Goal: Task Accomplishment & Management: Use online tool/utility

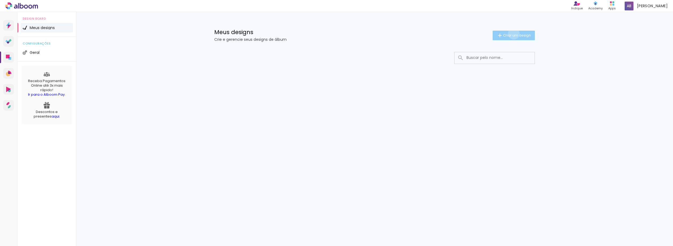
click at [513, 34] on span "Criar um design" at bounding box center [517, 35] width 28 height 3
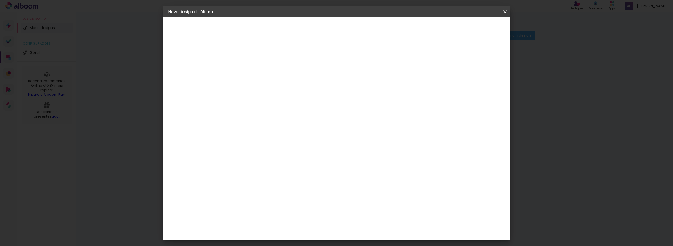
click at [0, 0] on paper-input-container "Título do álbum" at bounding box center [0, 0] width 0 height 0
type input "Galeria de Fotos"
type paper-input "Galeria de Fotos"
click at [0, 0] on slot "Avançar" at bounding box center [0, 0] width 0 height 0
click at [355, 30] on div "Voltar Avançar" at bounding box center [328, 28] width 53 height 9
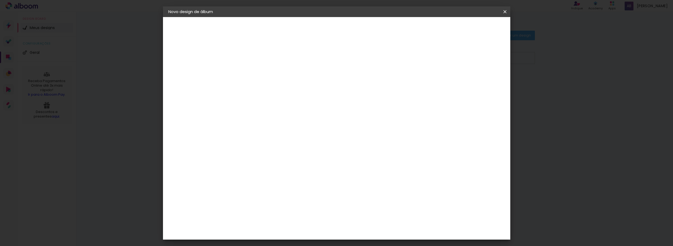
scroll to position [27, 0]
click at [296, 76] on input at bounding box center [269, 75] width 54 height 7
drag, startPoint x: 516, startPoint y: 57, endPoint x: 359, endPoint y: 18, distance: 161.6
click at [515, 56] on iron-overlay-backdrop at bounding box center [336, 123] width 673 height 246
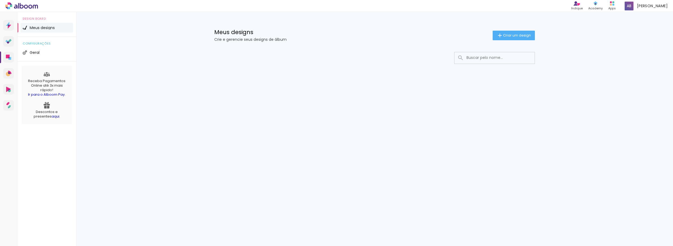
click at [54, 57] on div "configurações Geral" at bounding box center [46, 49] width 59 height 25
click at [48, 48] on li "Geral" at bounding box center [47, 53] width 52 height 10
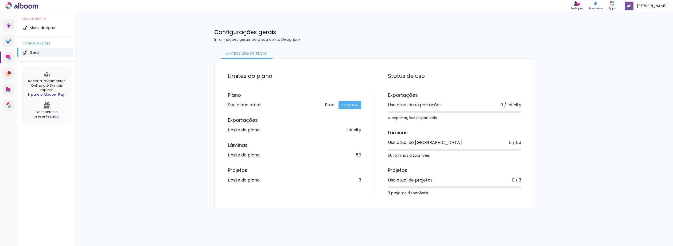
click at [3, 26] on div "Prosite Website + Landing pages Proof Sistema de seleção e venda de fotos Desig…" at bounding box center [8, 135] width 17 height 246
click at [10, 27] on icon at bounding box center [8, 25] width 5 height 7
